Goal: Ask a question: Seek information or help from site administrators or community

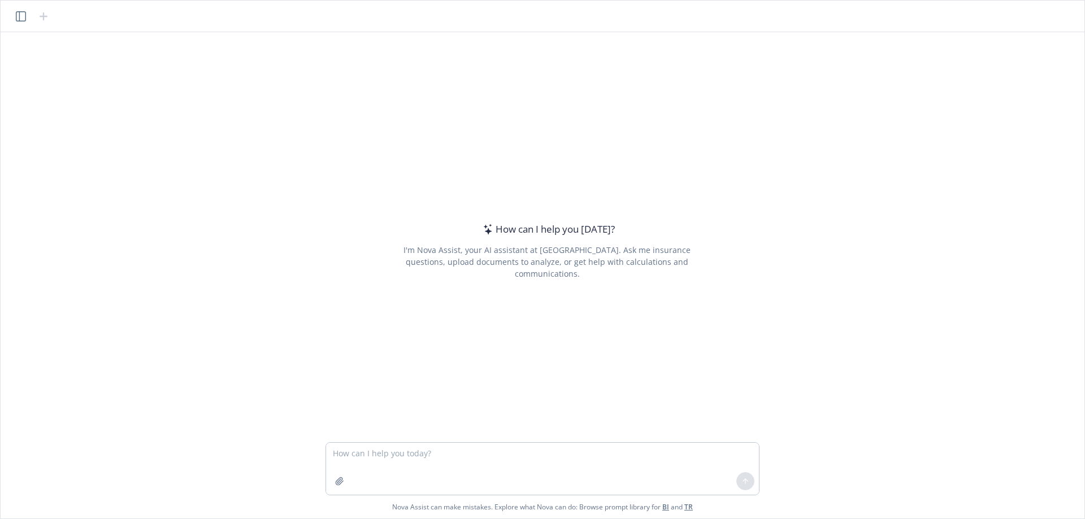
click at [359, 334] on div "How can I help you [DATE]? I'm Nova Assist, your AI assistant at Newfront. Ask …" at bounding box center [547, 250] width 434 height 329
click at [406, 462] on textarea at bounding box center [542, 469] width 433 height 52
